Goal: Information Seeking & Learning: Compare options

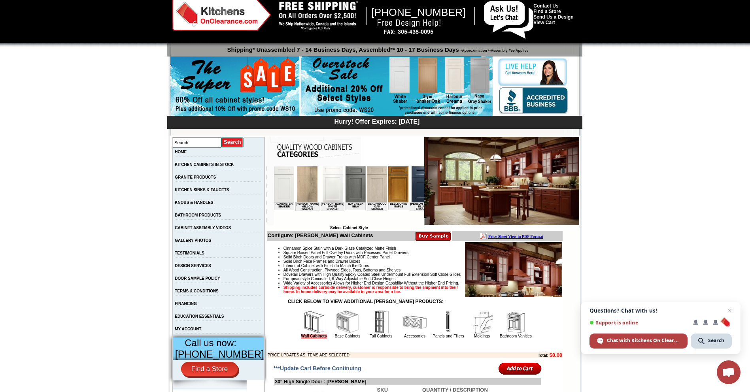
scroll to position [40, 0]
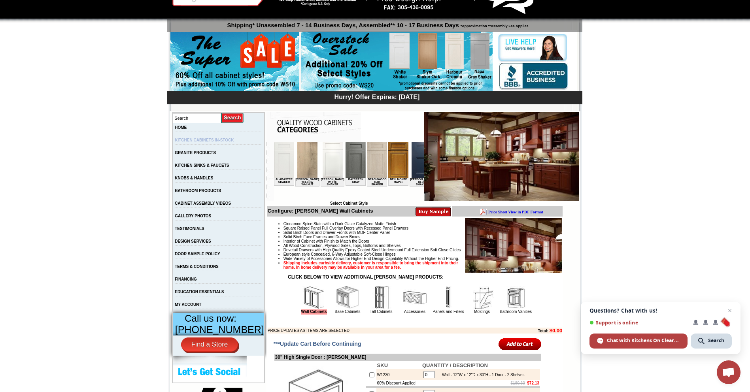
click at [222, 140] on link "KITCHEN CABINETS IN-STOCK" at bounding box center [204, 140] width 59 height 4
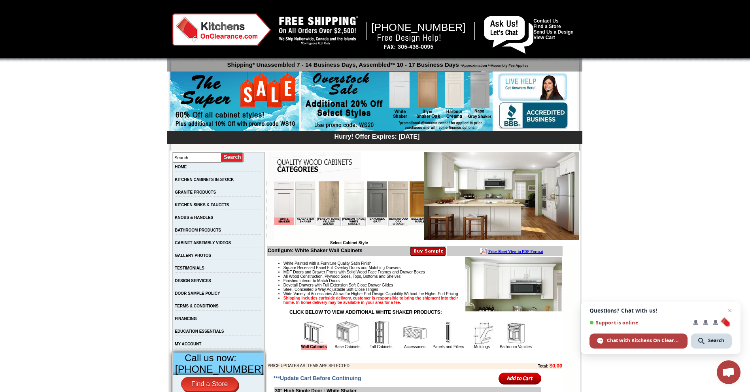
click at [410, 205] on img at bounding box center [419, 199] width 20 height 36
